Goal: Task Accomplishment & Management: Use online tool/utility

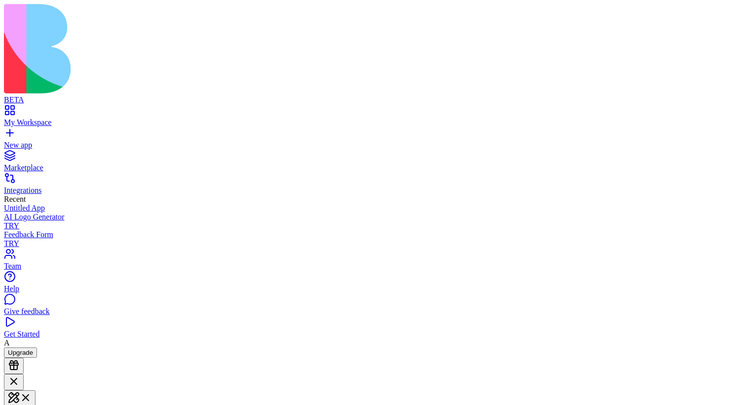
scroll to position [12, 0]
click at [52, 155] on link "Marketplace" at bounding box center [372, 164] width 737 height 18
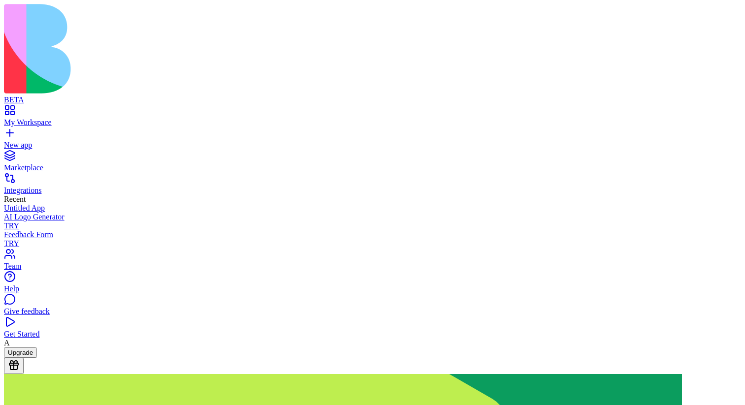
scroll to position [2645, 0]
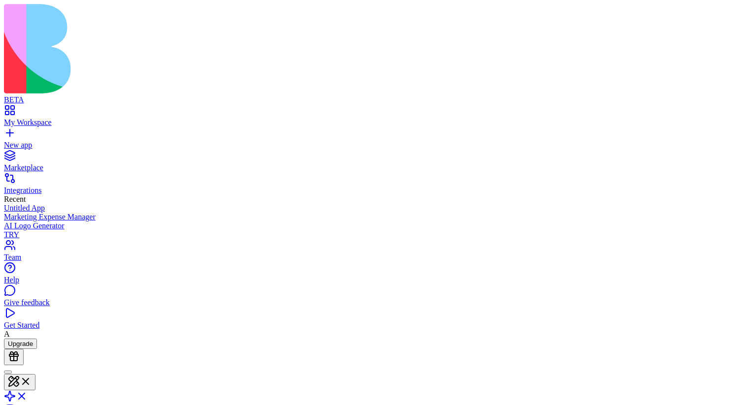
click at [8, 372] on div at bounding box center [8, 372] width 0 height 0
